Goal: Task Accomplishment & Management: Complete application form

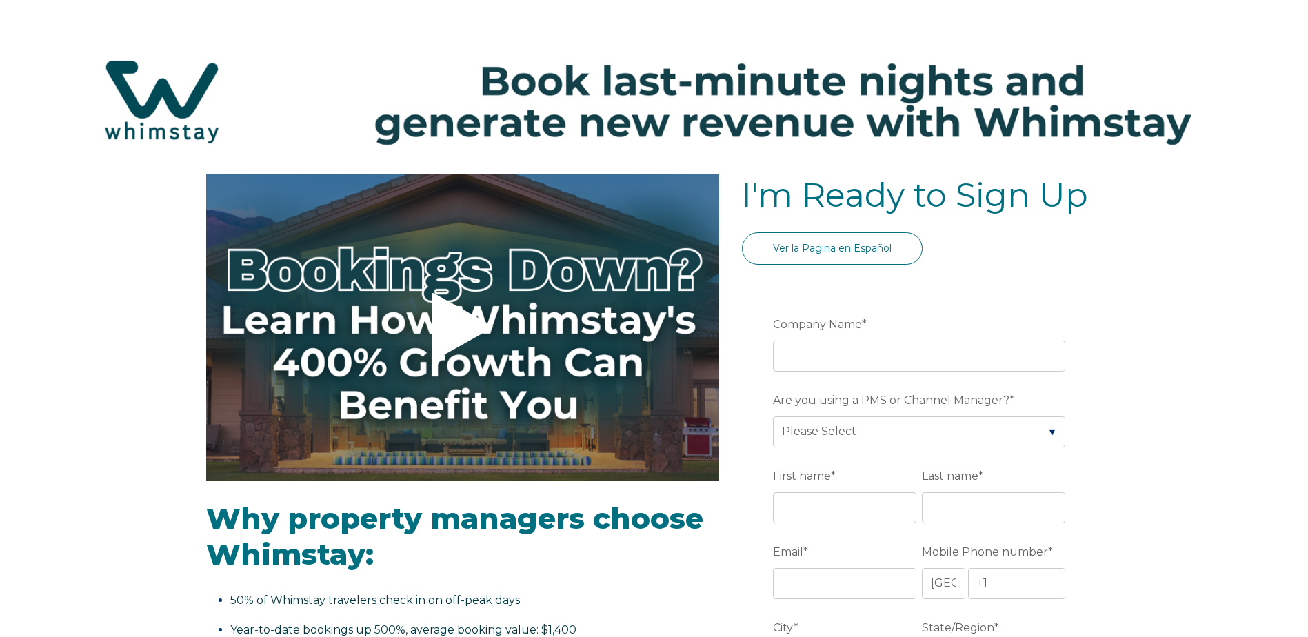
select select "US"
select select "Standard"
drag, startPoint x: 1303, startPoint y: 181, endPoint x: 1302, endPoint y: 230, distance: 49.7
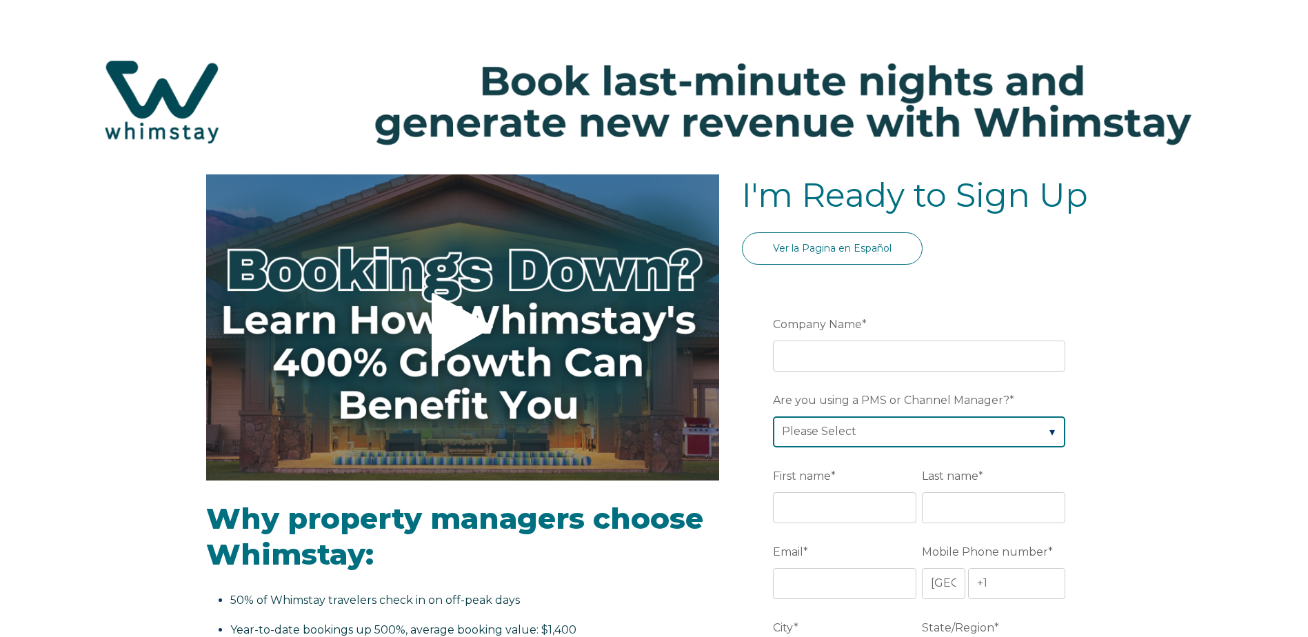
click at [1012, 434] on select "Please Select Barefoot BookingPal Boost Brightside CiiRUS Escapia Guesty Hostaw…" at bounding box center [919, 431] width 292 height 30
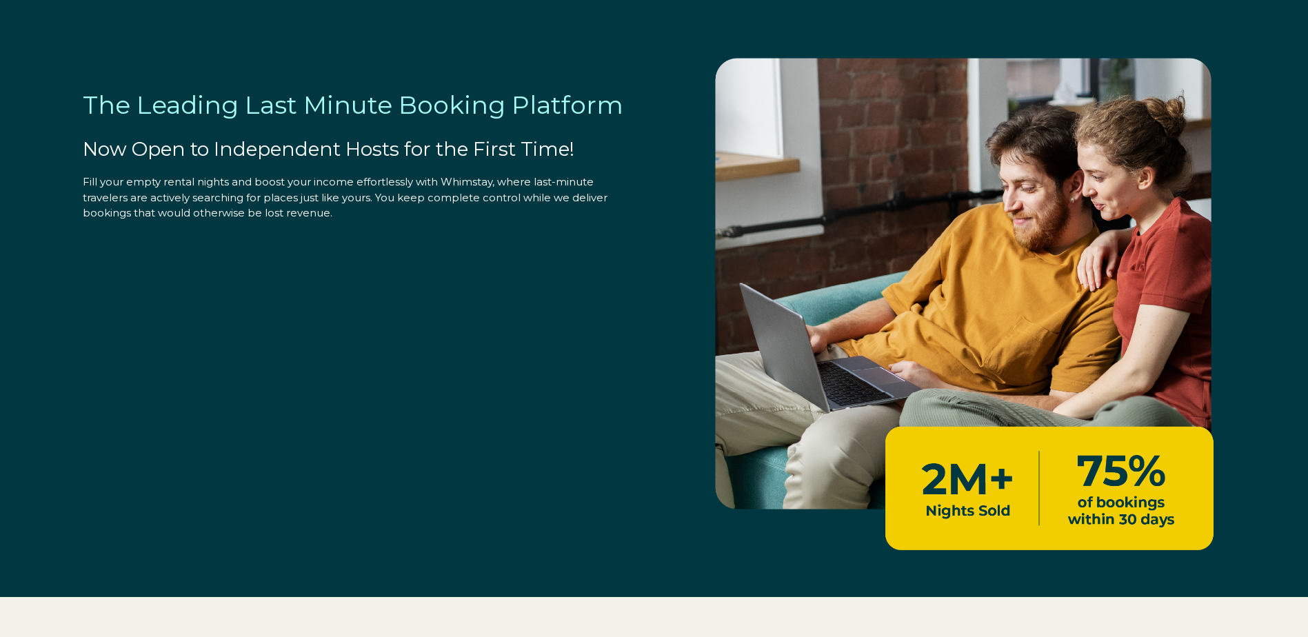
select select "US"
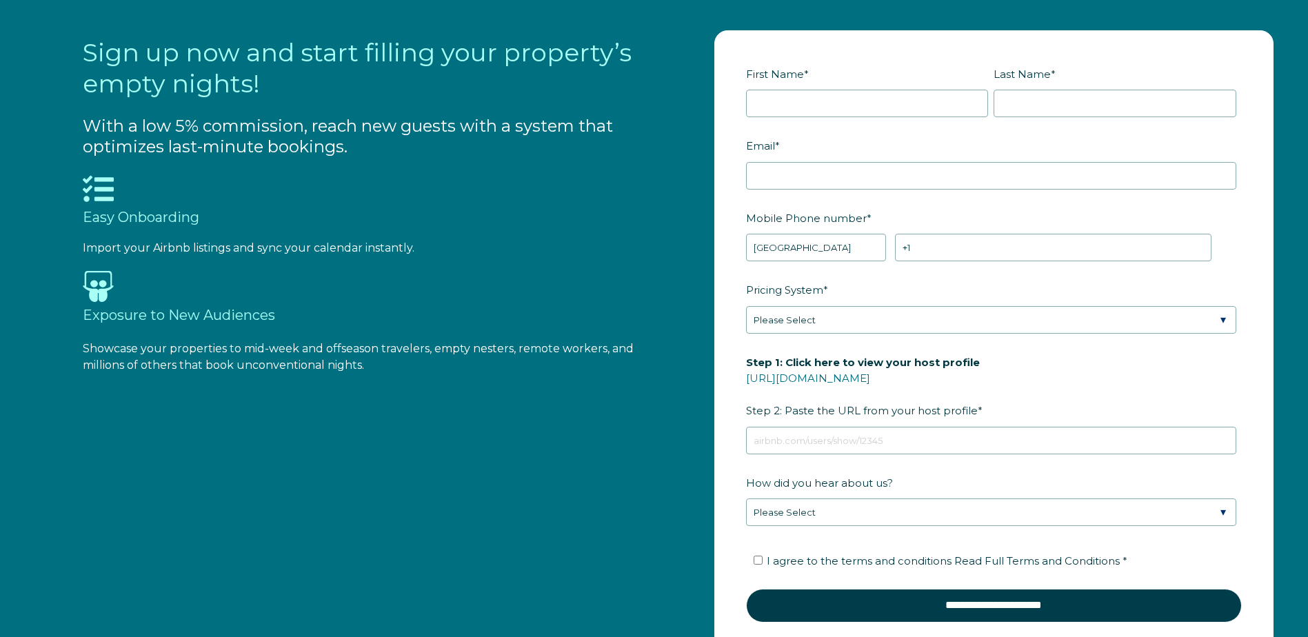
scroll to position [1692, 0]
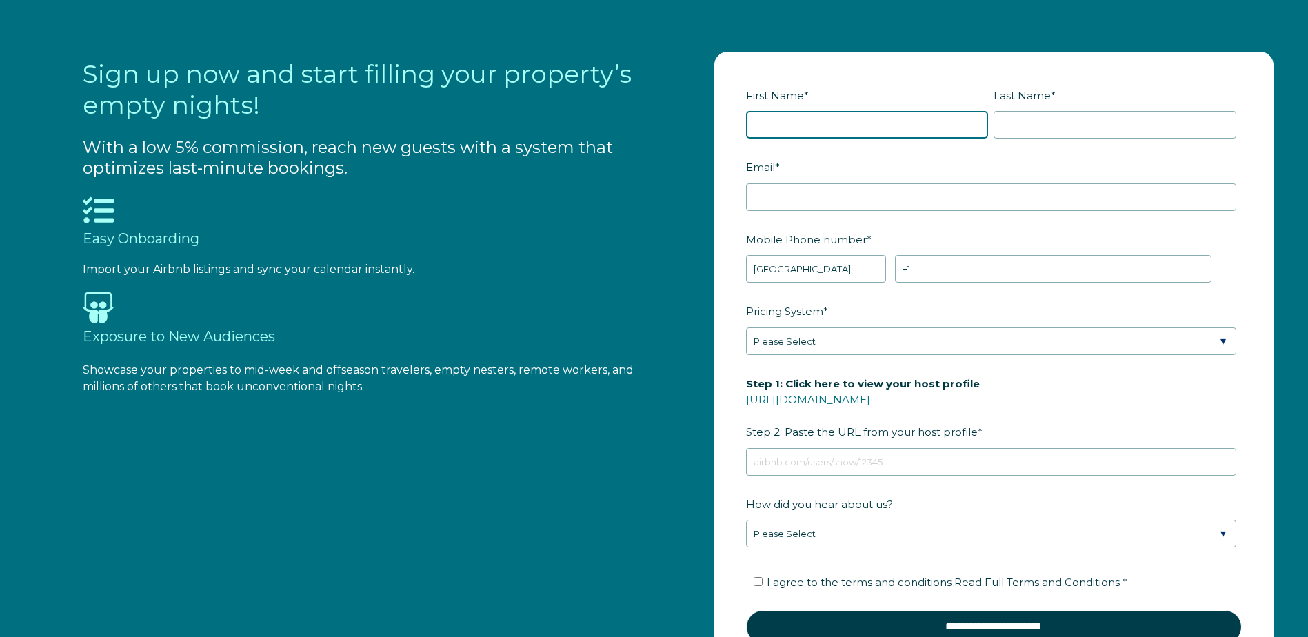
click at [849, 128] on input "First Name *" at bounding box center [867, 125] width 243 height 28
type input "Nik"
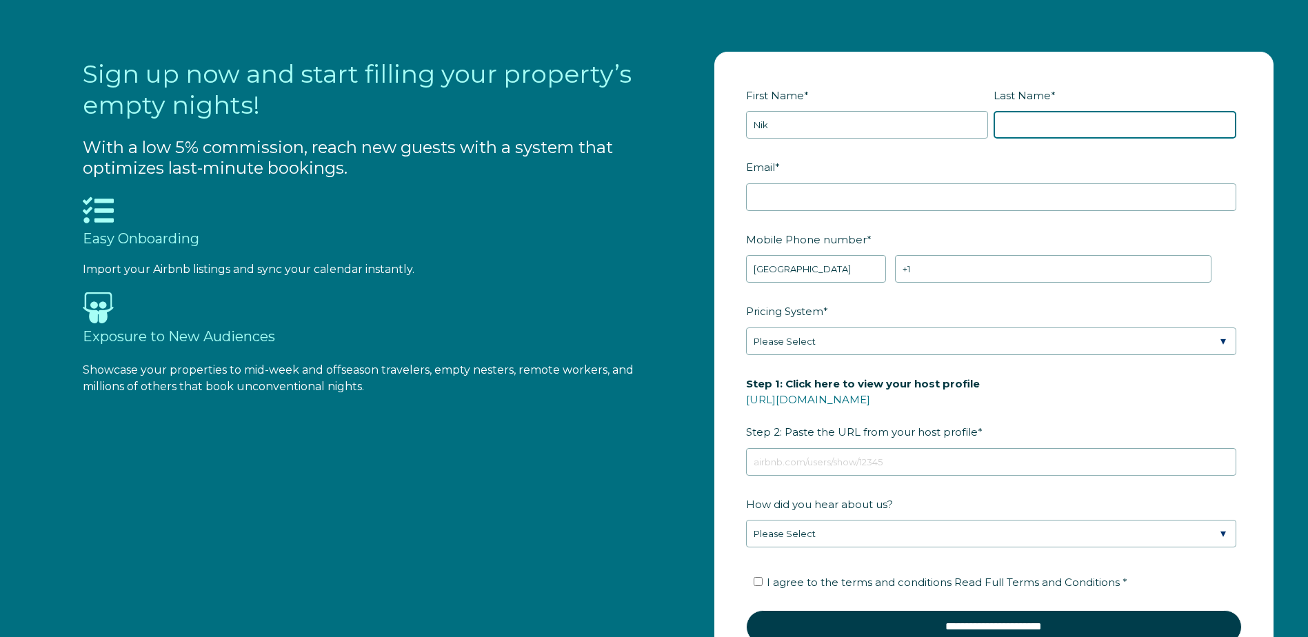
type input "[PERSON_NAME]"
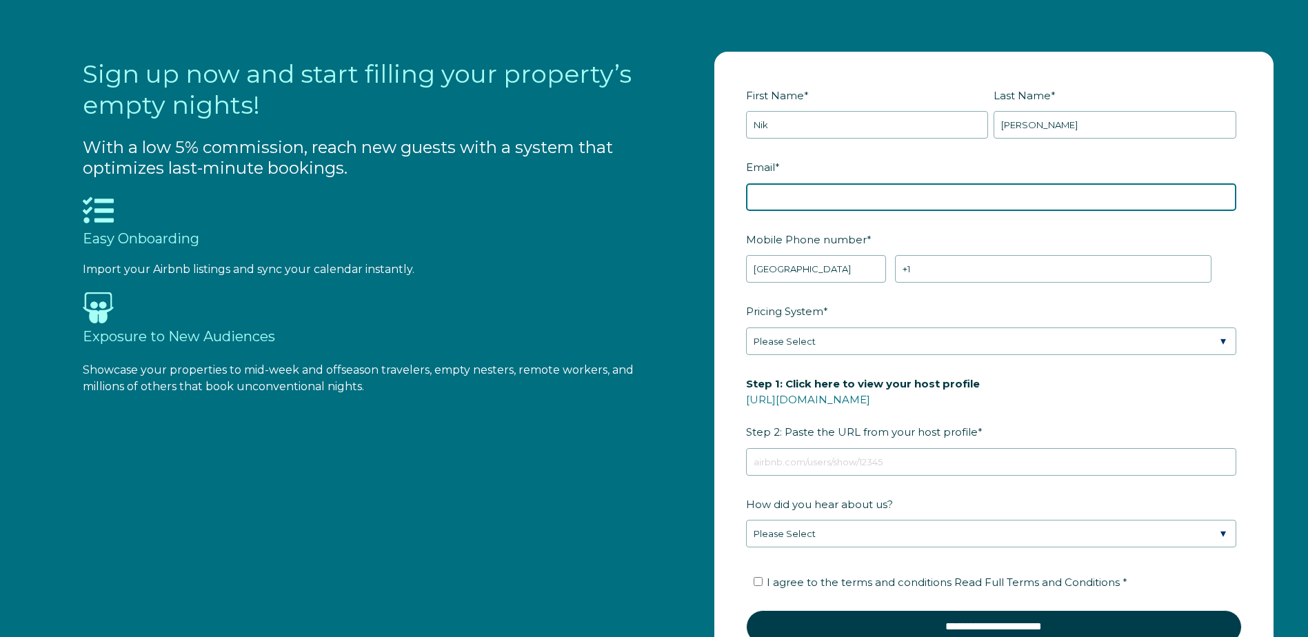
type input "[PERSON_NAME][EMAIL_ADDRESS][PERSON_NAME][DOMAIN_NAME]"
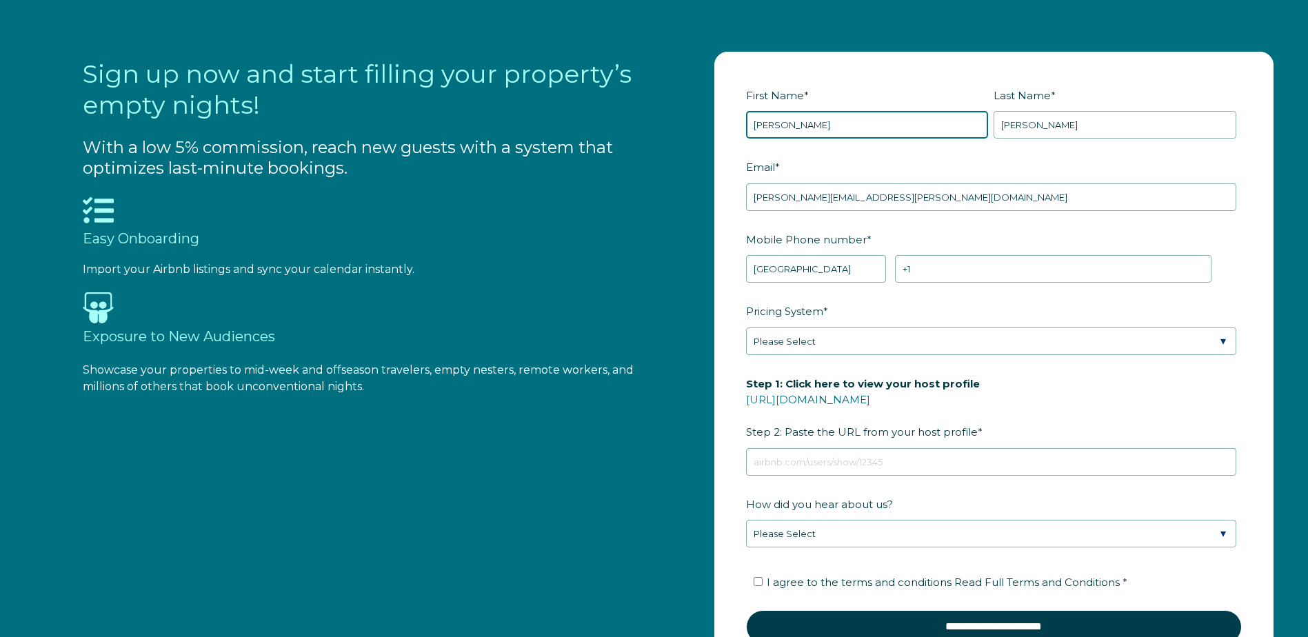
type input "[PERSON_NAME]"
drag, startPoint x: 1136, startPoint y: 214, endPoint x: 1127, endPoint y: 210, distance: 9.9
click at [1132, 212] on fieldset "Email * [PERSON_NAME][EMAIL_ADDRESS][PERSON_NAME][DOMAIN_NAME]" at bounding box center [994, 191] width 496 height 72
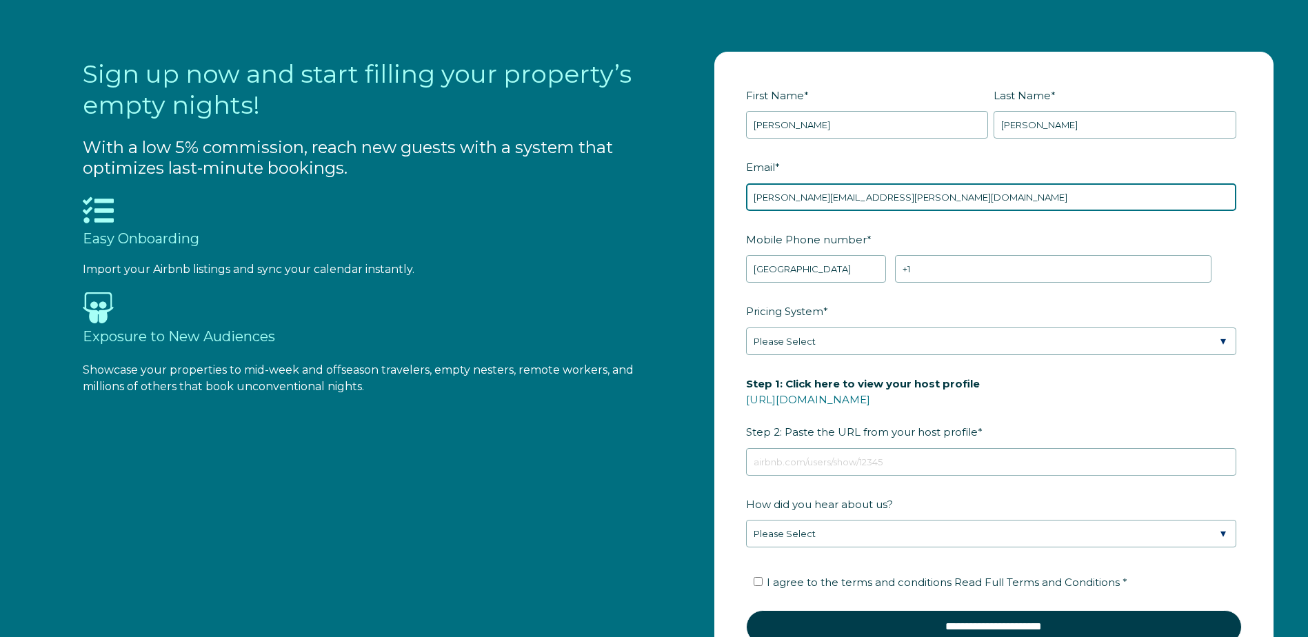
click at [1125, 208] on input "[PERSON_NAME][EMAIL_ADDRESS][PERSON_NAME][DOMAIN_NAME]" at bounding box center [991, 197] width 490 height 28
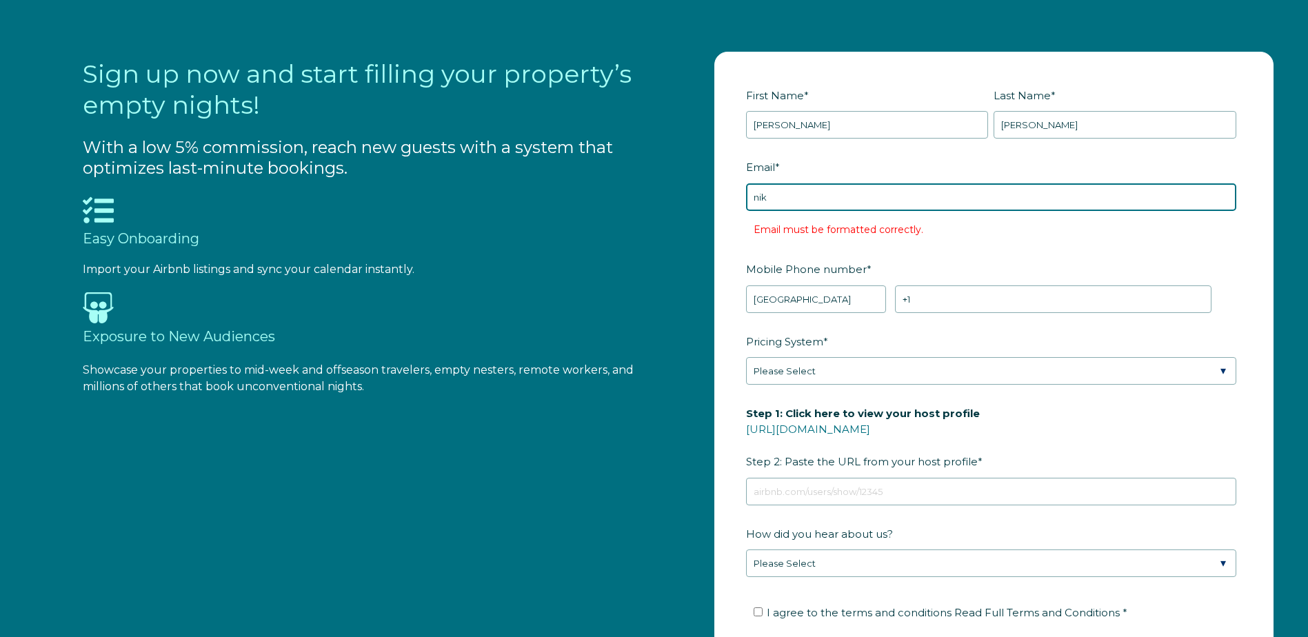
type input "[EMAIL_ADDRESS][DOMAIN_NAME]"
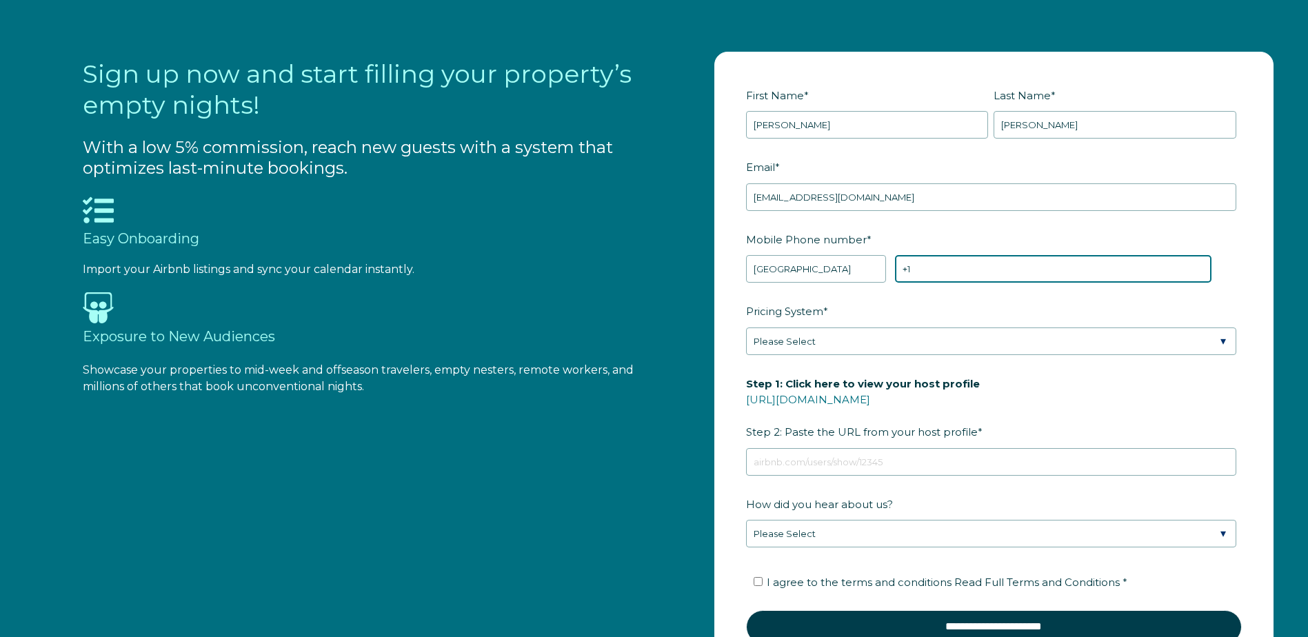
click at [996, 268] on input "+1" at bounding box center [1053, 269] width 316 height 28
type input "[PHONE_NUMBER]"
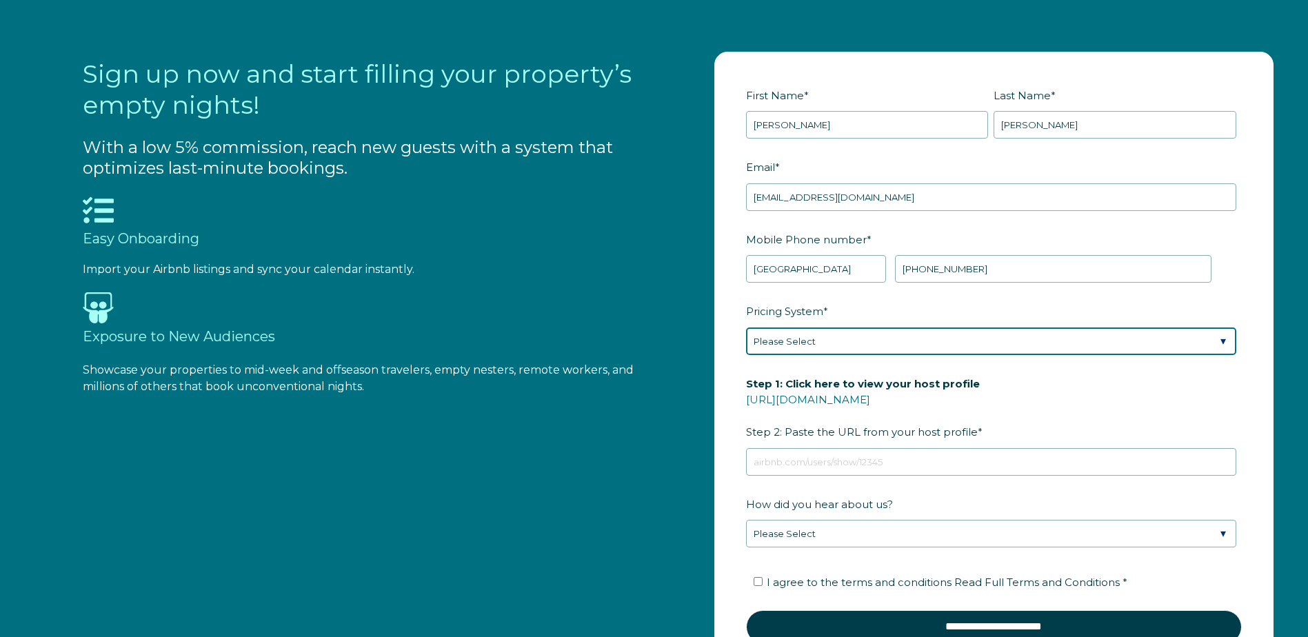
click at [894, 348] on select "Please Select Manual Airbnb Smart Pricing PriceLabs Wheelhouse Beyond Pricing 3…" at bounding box center [991, 342] width 490 height 28
select select "PriceLabs"
click at [746, 328] on select "Please Select Manual Airbnb Smart Pricing PriceLabs Wheelhouse Beyond Pricing 3…" at bounding box center [991, 342] width 490 height 28
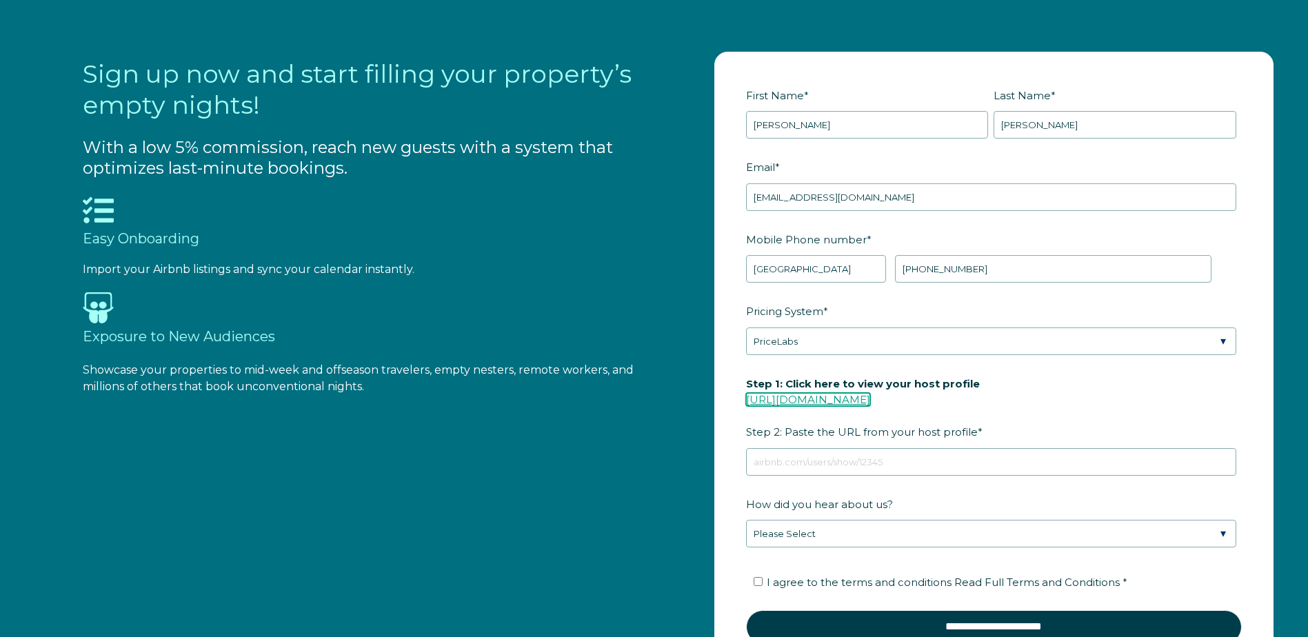
click at [855, 400] on link "[URL][DOMAIN_NAME]" at bounding box center [808, 399] width 124 height 13
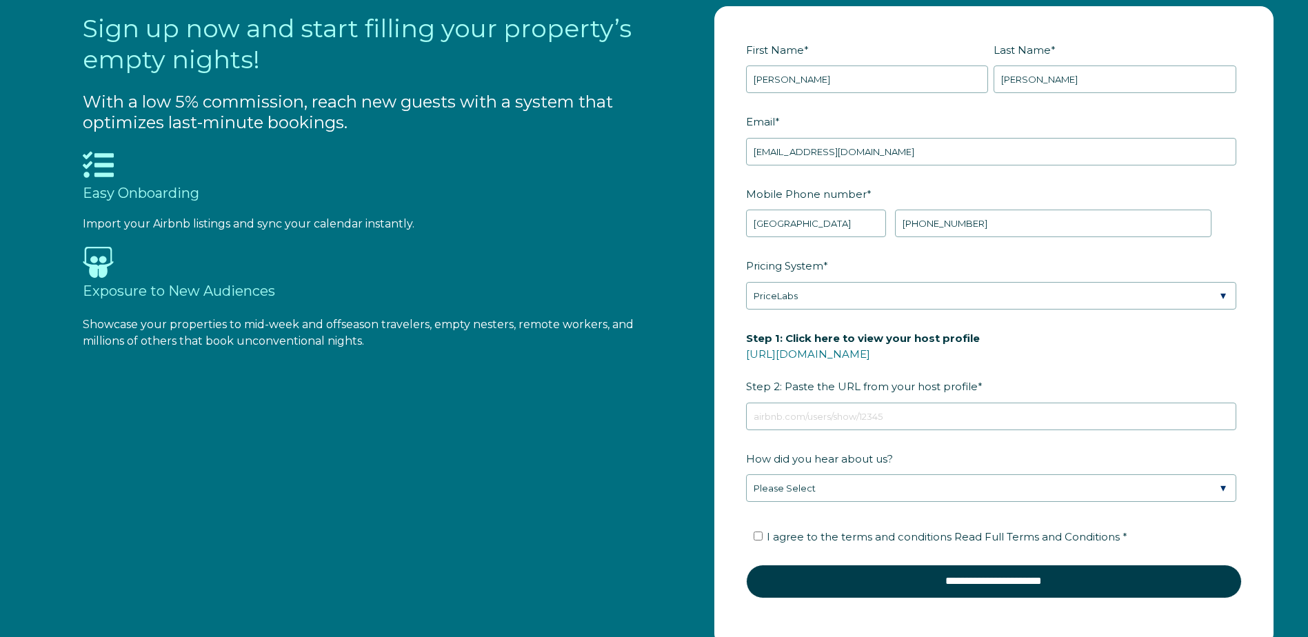
scroll to position [1761, 0]
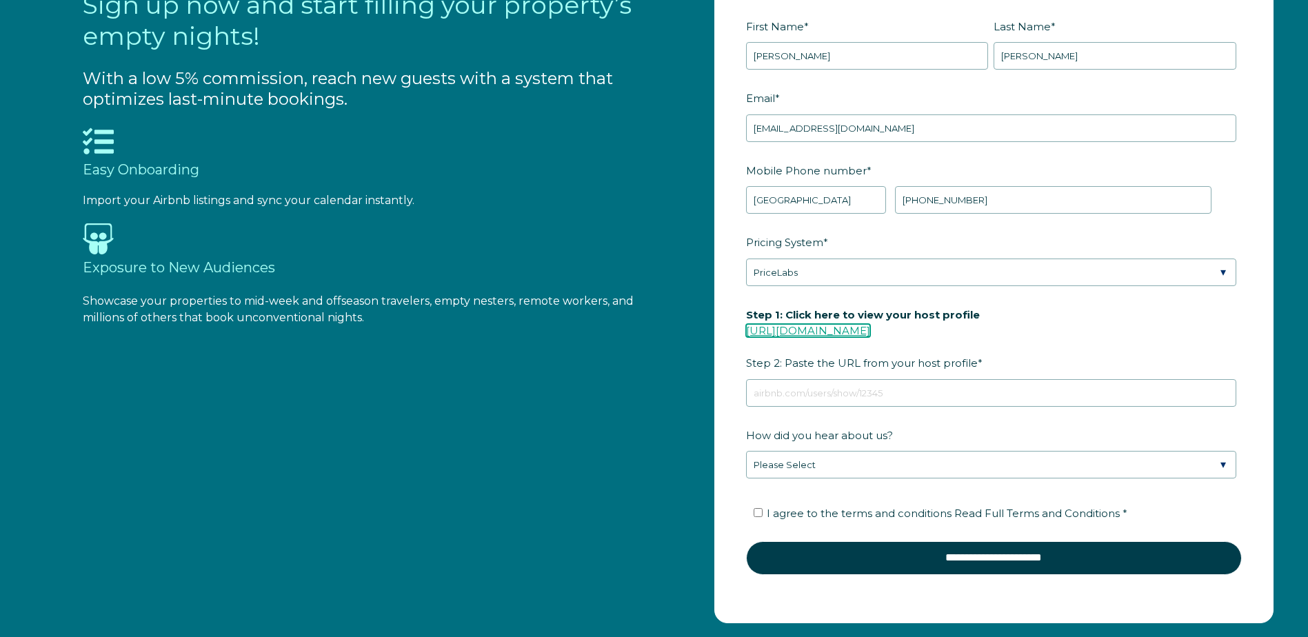
click at [863, 330] on link "[URL][DOMAIN_NAME]" at bounding box center [808, 330] width 124 height 13
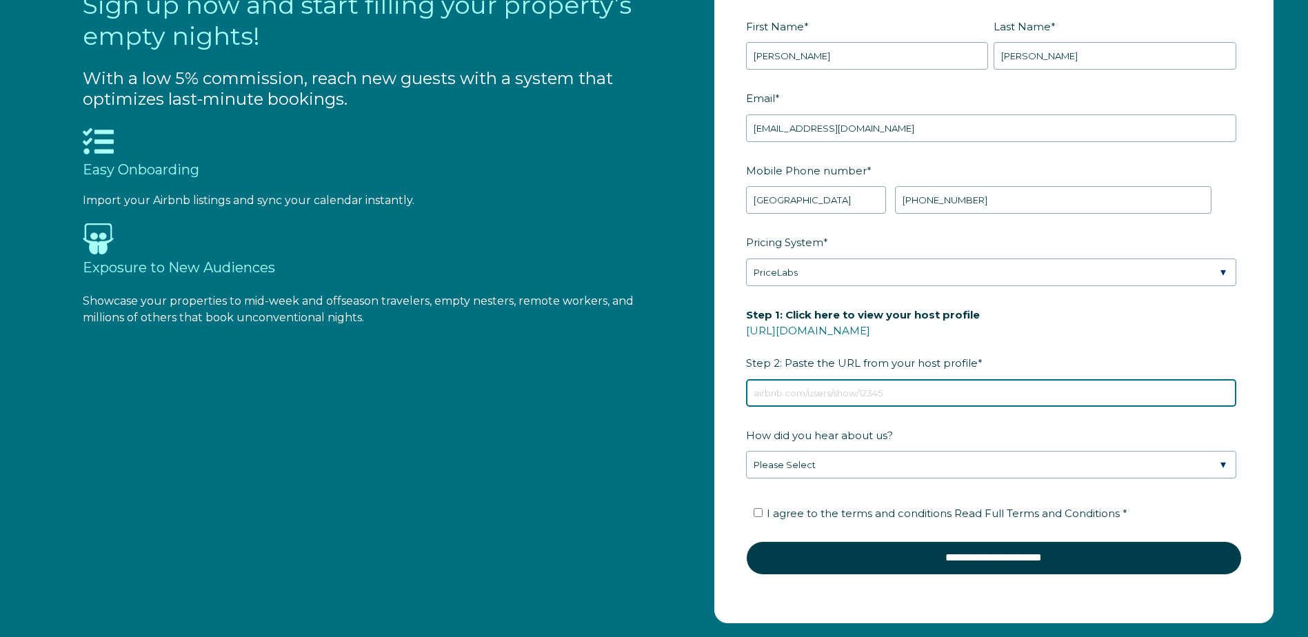
click at [842, 394] on input "Step 1: Click here to view your host profile [URL][DOMAIN_NAME] Step 2: Paste t…" at bounding box center [991, 393] width 490 height 28
paste input "[URL][DOMAIN_NAME]"
click at [901, 393] on input "[URL][DOMAIN_NAME]" at bounding box center [991, 393] width 490 height 28
type input "[URL][DOMAIN_NAME]"
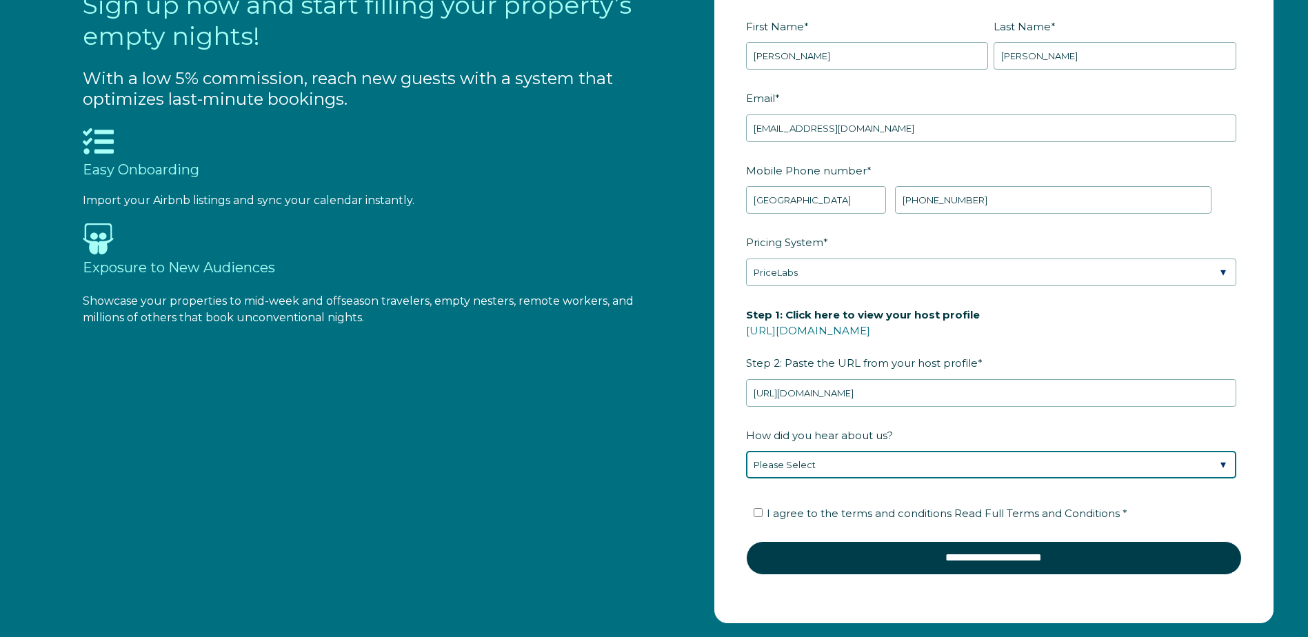
click at [909, 463] on select "Please Select Found Whimstay through a Google search Direct outreach from a Whi…" at bounding box center [991, 465] width 490 height 28
select select "Podcast"
click at [746, 451] on select "Please Select Found Whimstay through a Google search Direct outreach from a Whi…" at bounding box center [991, 465] width 490 height 28
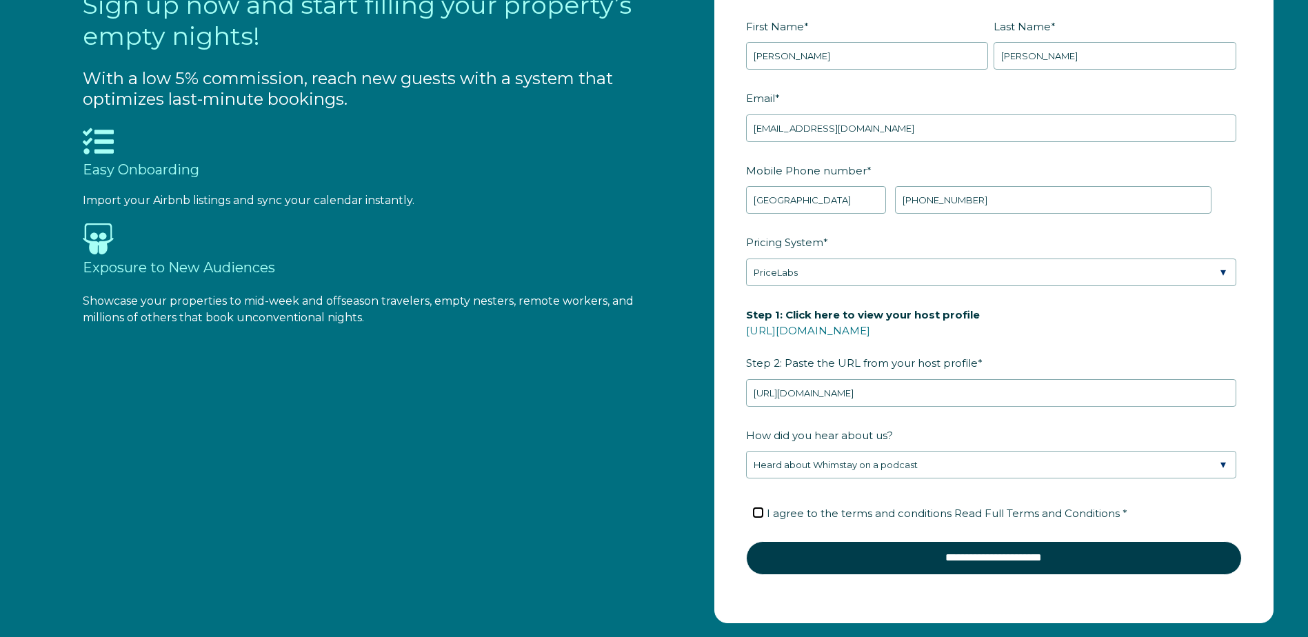
click at [760, 516] on input "I agree to the terms and conditions Read Full Terms and Conditions *" at bounding box center [758, 512] width 9 height 9
checkbox input "true"
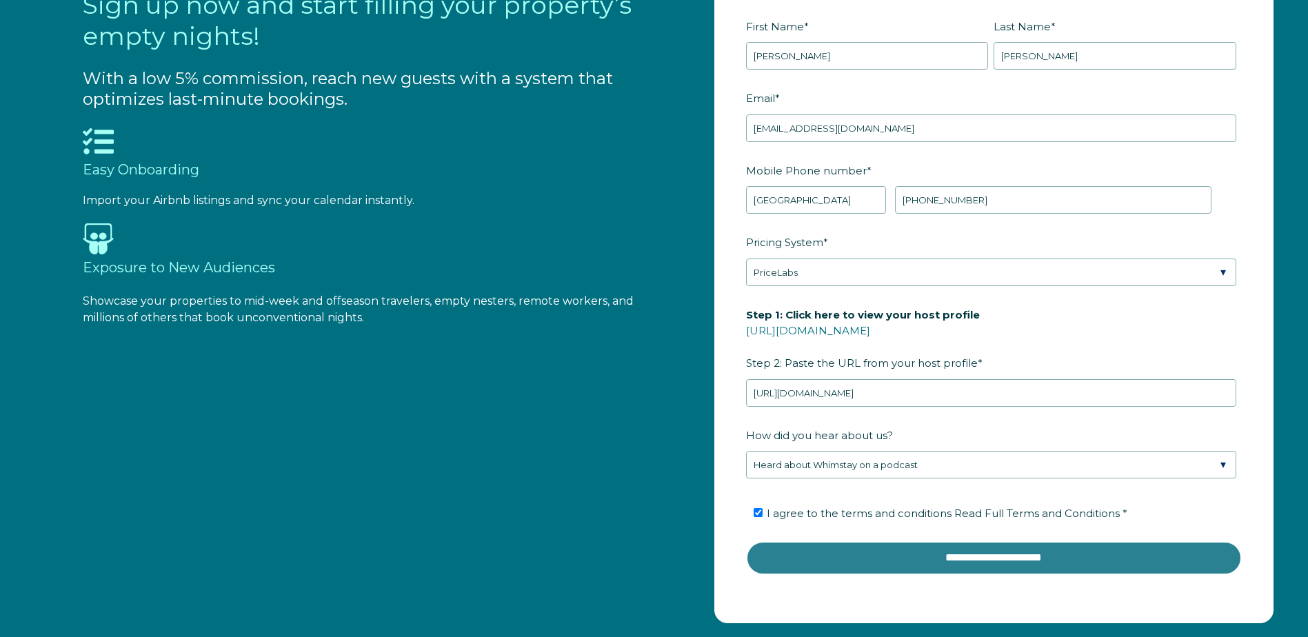
click at [985, 563] on input "**********" at bounding box center [994, 557] width 496 height 33
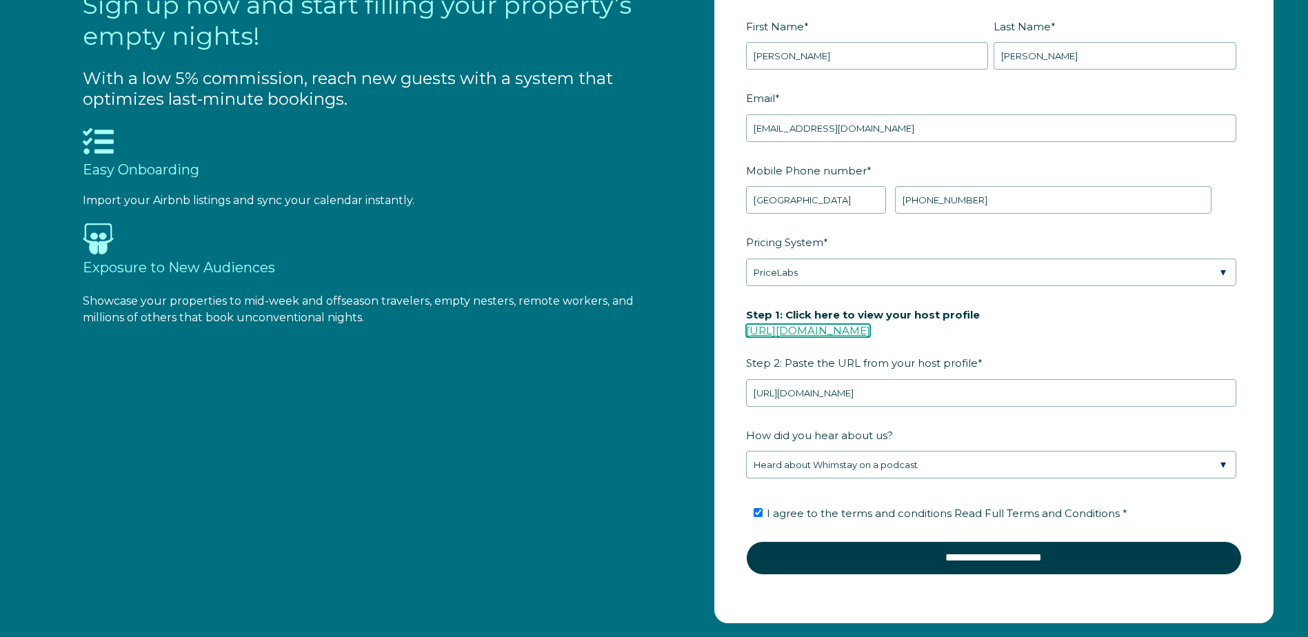
click at [864, 329] on link "[URL][DOMAIN_NAME]" at bounding box center [808, 330] width 124 height 13
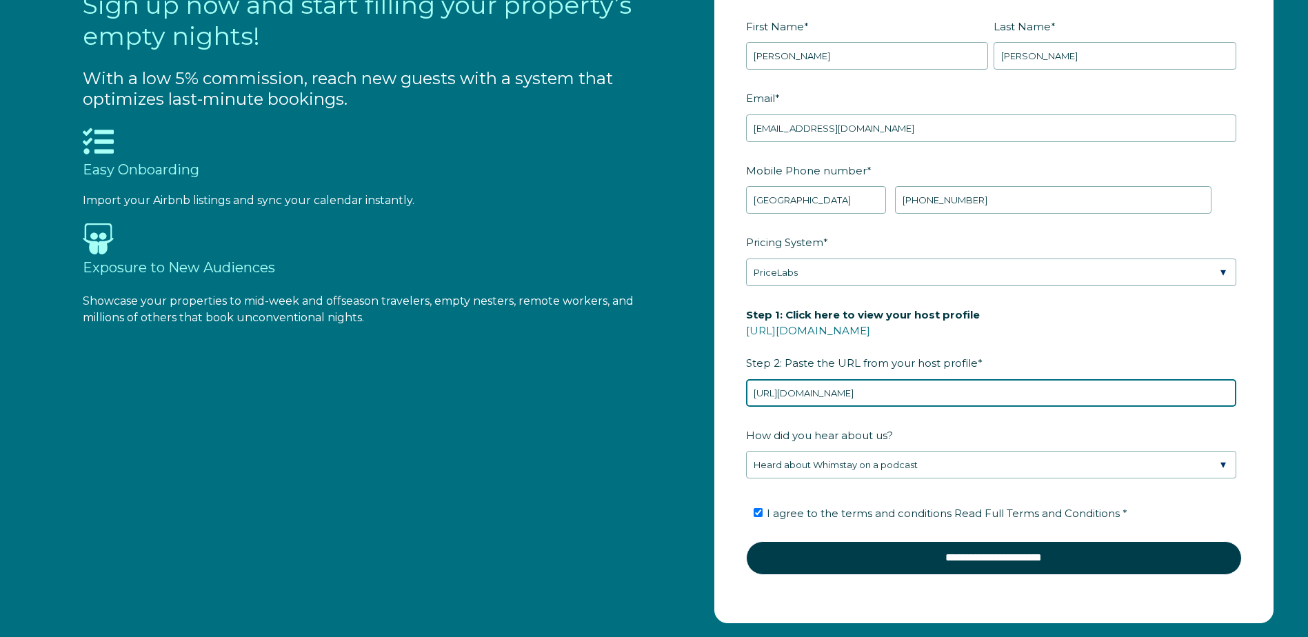
click at [989, 396] on input "[URL][DOMAIN_NAME]" at bounding box center [991, 393] width 490 height 28
drag, startPoint x: 992, startPoint y: 397, endPoint x: 685, endPoint y: 376, distance: 308.3
click at [685, 376] on div "Sign up now and start filling your property’s empty nights! With a low 5% commi…" at bounding box center [685, 303] width 1205 height 641
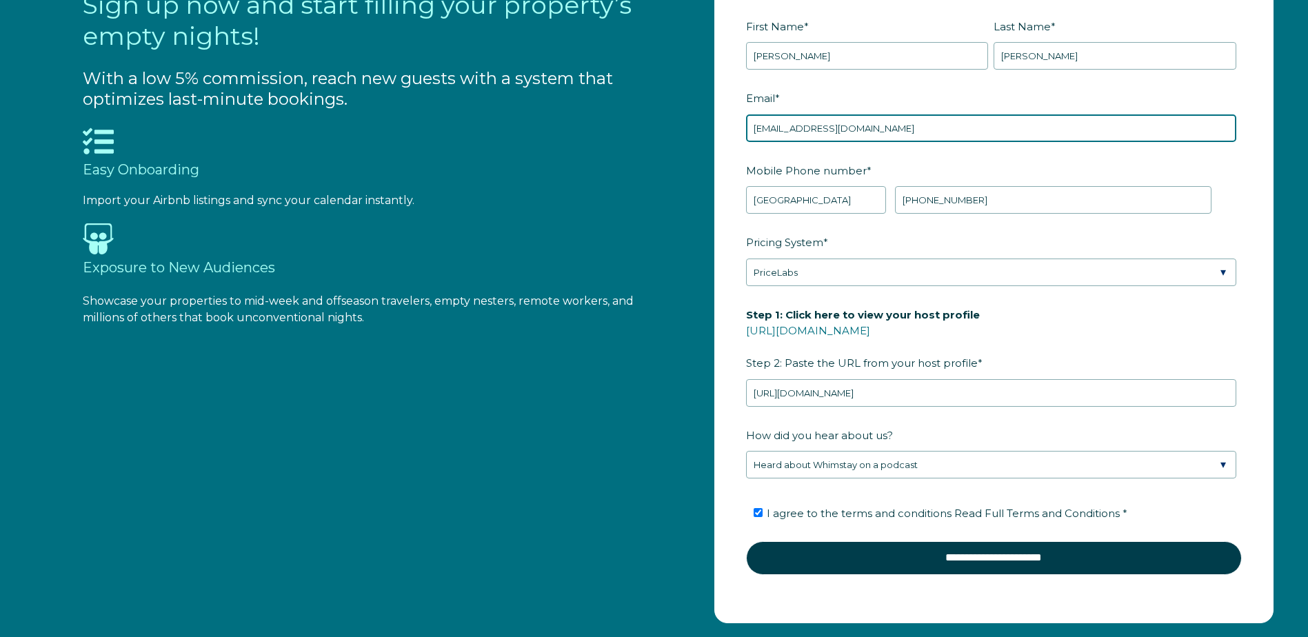
click at [990, 130] on input "[EMAIL_ADDRESS][DOMAIN_NAME]" at bounding box center [991, 128] width 490 height 28
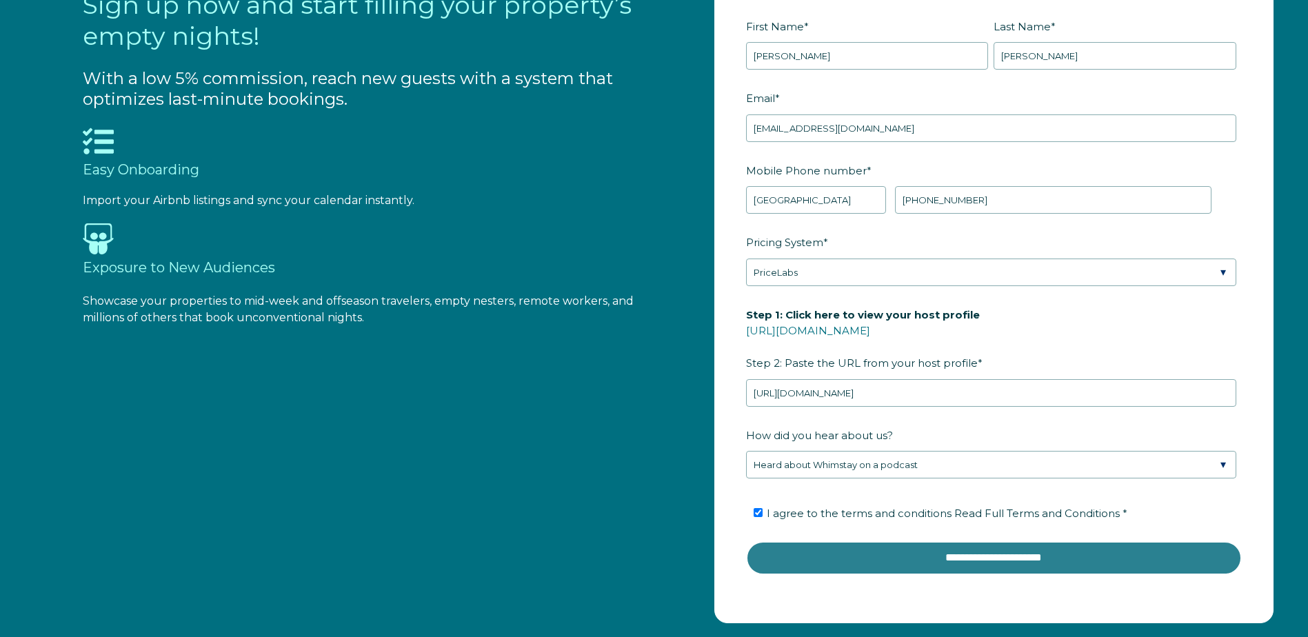
click at [958, 558] on input "**********" at bounding box center [994, 557] width 496 height 33
